Goal: Task Accomplishment & Management: Manage account settings

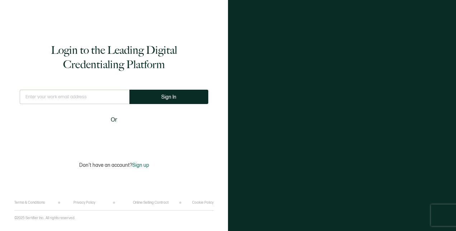
click at [77, 97] on input "text" at bounding box center [75, 97] width 110 height 14
type input "[PERSON_NAME][EMAIL_ADDRESS][DOMAIN_NAME]"
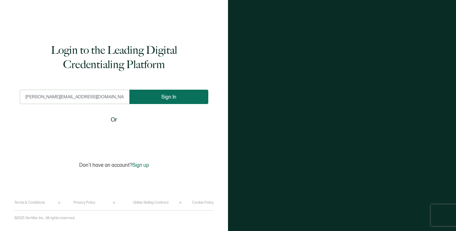
click at [161, 94] on span "Sign In" at bounding box center [168, 96] width 15 height 5
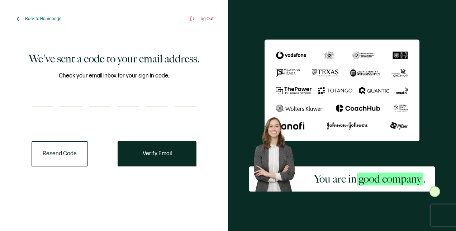
click at [42, 102] on input "number" at bounding box center [42, 100] width 21 height 14
click at [40, 96] on input "number" at bounding box center [42, 100] width 21 height 14
paste input "1"
type input "1"
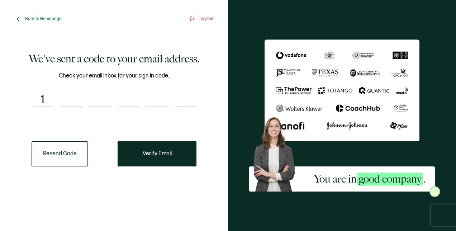
type input "8"
type input "2"
type input "8"
type input "1"
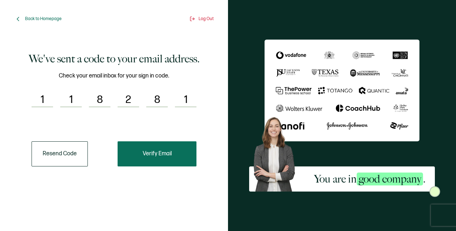
click at [155, 151] on span "Verify Email" at bounding box center [157, 154] width 29 height 6
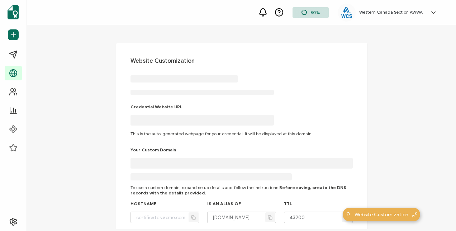
type input "[DOMAIN_NAME]"
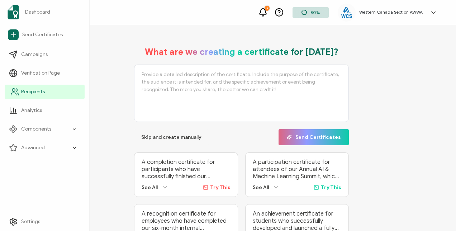
click at [23, 95] on span "Recipients" at bounding box center [33, 91] width 24 height 7
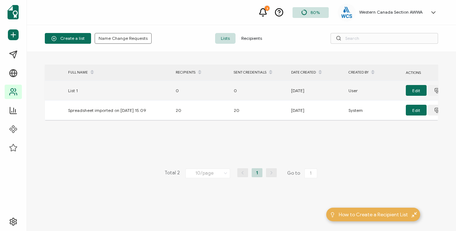
click at [73, 91] on div "List 1" at bounding box center [117, 90] width 107 height 8
click at [133, 90] on div "List 1" at bounding box center [117, 90] width 107 height 8
click at [411, 90] on button "Edit" at bounding box center [415, 90] width 21 height 11
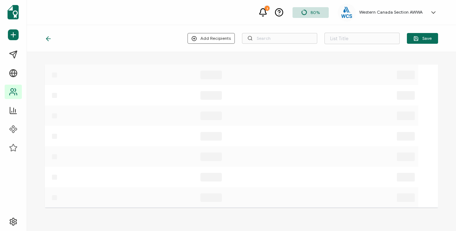
type input "List 1"
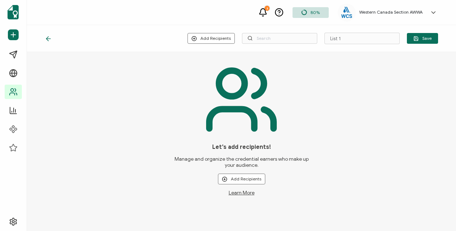
click at [49, 38] on icon at bounding box center [48, 38] width 7 height 7
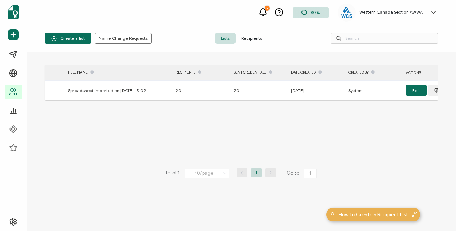
click at [279, 117] on div "> FULL NAME RECIPIENTS SENT CREDENTIALS DATE CREATED CREATED BY ACTIONS Spreads…" at bounding box center [241, 141] width 393 height 154
click at [271, 31] on div "Create a list Name Change Requests Lists Recipients" at bounding box center [241, 38] width 429 height 27
click at [124, 35] on button "Name Change Requests" at bounding box center [123, 38] width 57 height 11
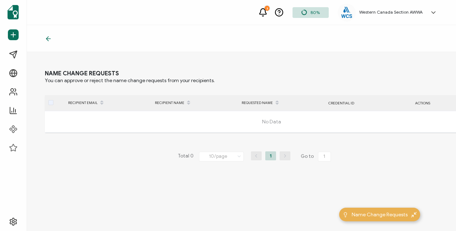
click at [48, 37] on icon at bounding box center [48, 38] width 7 height 7
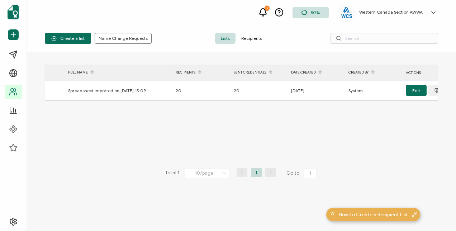
click at [268, 39] on span "Recipients" at bounding box center [251, 38] width 32 height 11
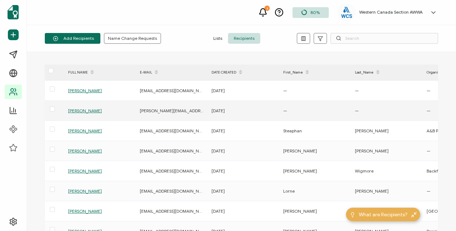
click at [76, 108] on span "[PERSON_NAME]" at bounding box center [85, 110] width 34 height 5
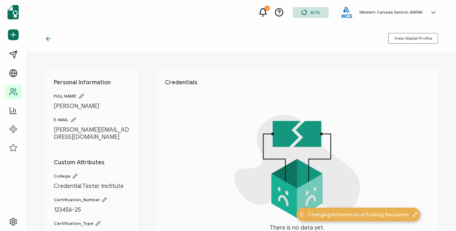
scroll to position [127, 0]
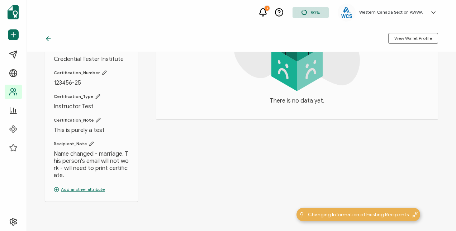
click at [64, 186] on p "Add another attribute" at bounding box center [91, 189] width 75 height 6
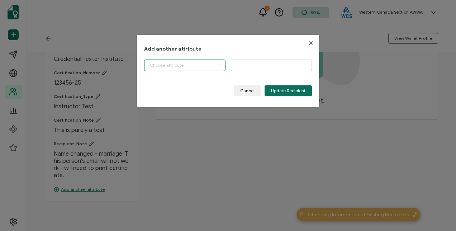
click at [183, 62] on input "dialog" at bounding box center [184, 64] width 81 height 11
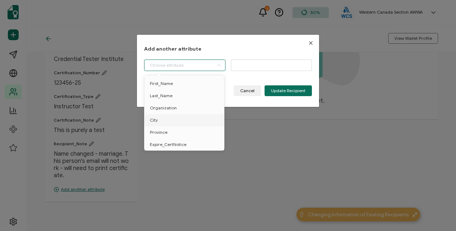
click at [157, 120] on span "City" at bounding box center [154, 120] width 8 height 12
type input "City"
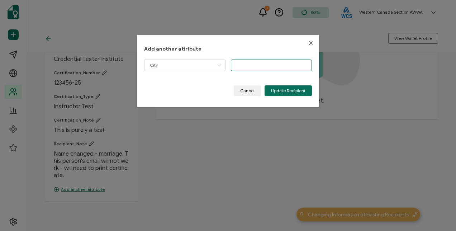
click at [264, 62] on input "dialog" at bounding box center [271, 64] width 81 height 11
type input "[GEOGRAPHIC_DATA]"
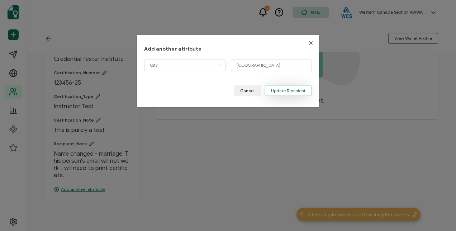
click at [282, 93] on button "Update Recipient" at bounding box center [287, 90] width 47 height 11
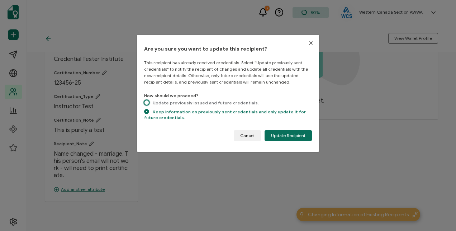
click at [146, 100] on span "dialog" at bounding box center [146, 102] width 5 height 5
click at [146, 100] on input "Update previously issued and future credentials." at bounding box center [146, 103] width 5 height 6
radio input "true"
radio input "false"
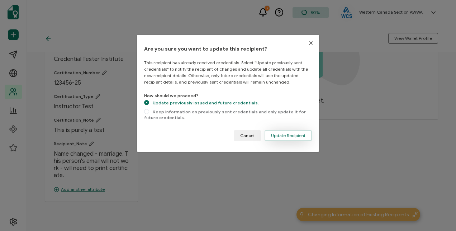
click at [284, 133] on span "Update Recipient" at bounding box center [288, 135] width 34 height 4
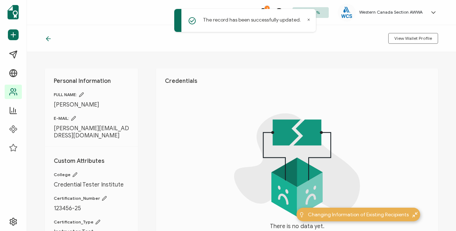
scroll to position [0, 0]
